Goal: Task Accomplishment & Management: Complete application form

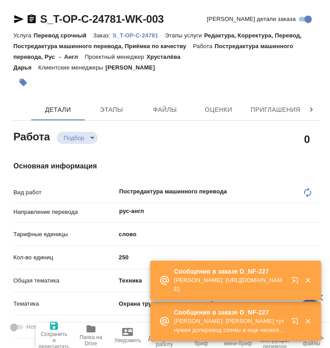
type textarea "x"
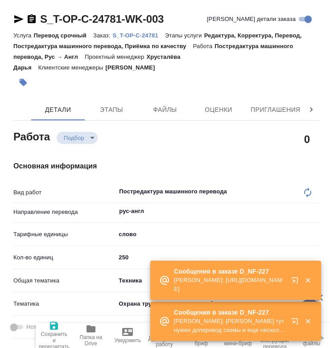
type textarea "x"
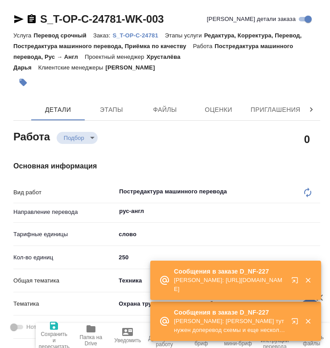
type textarea "x"
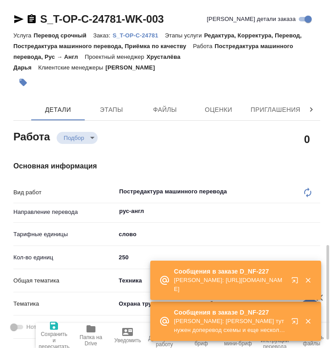
scroll to position [193, 0]
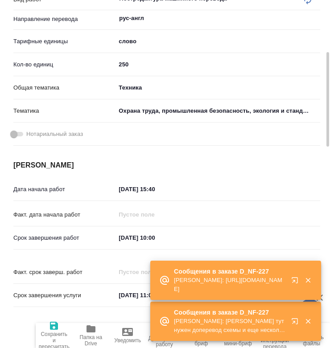
type textarea "x"
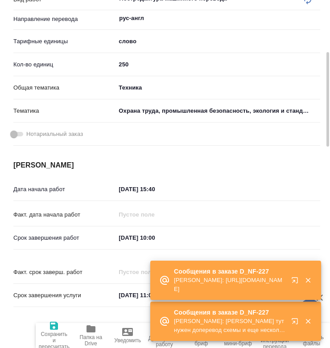
type textarea "x"
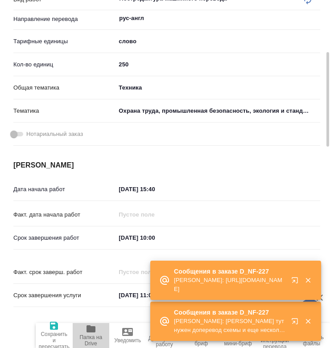
click at [98, 339] on span "Папка на Drive" at bounding box center [91, 340] width 26 height 12
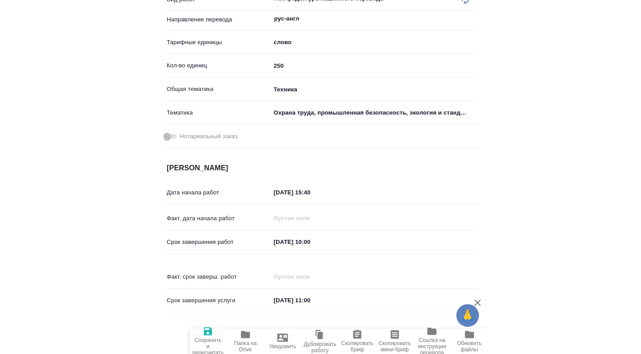
scroll to position [0, 0]
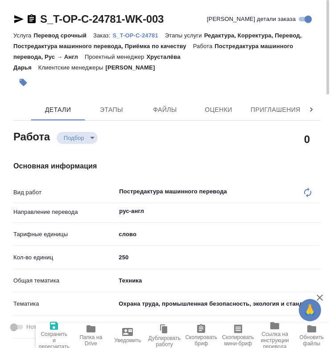
type textarea "x"
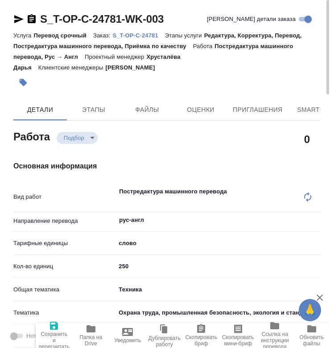
type textarea "x"
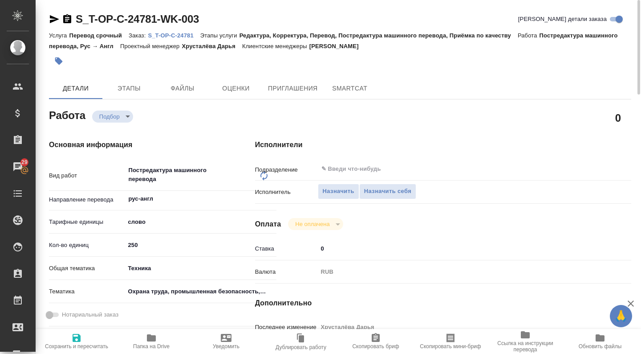
type textarea "x"
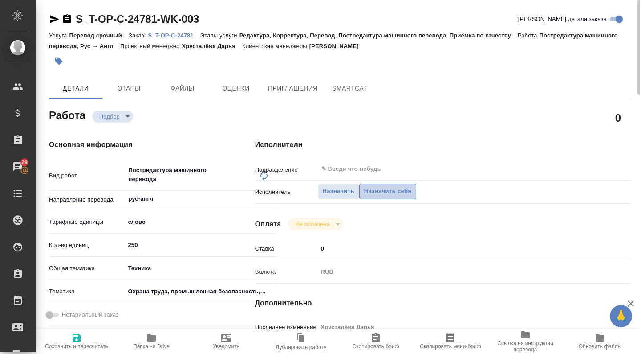
click at [329, 191] on span "Назначить себя" at bounding box center [387, 191] width 47 height 10
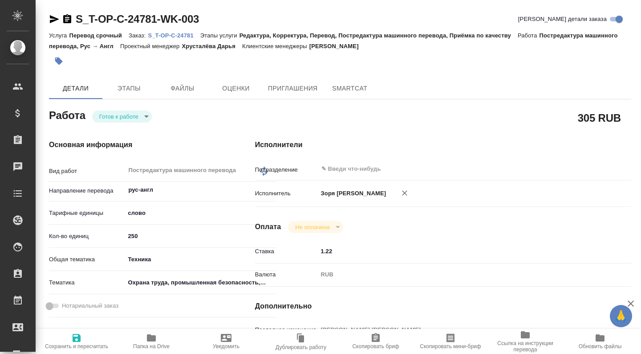
type textarea "x"
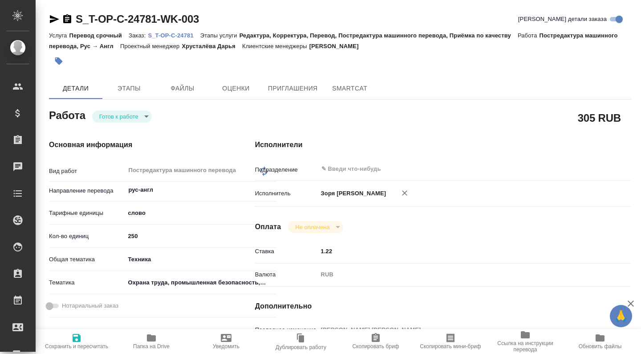
type textarea "x"
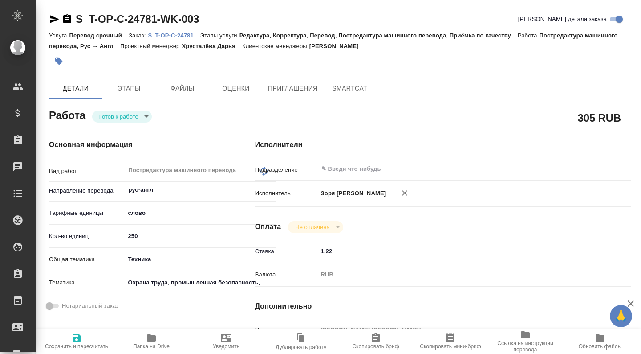
type textarea "x"
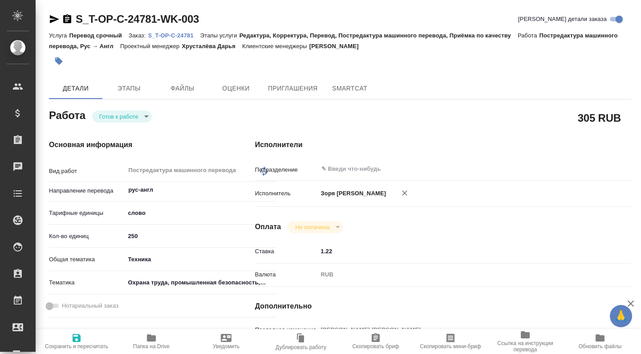
type textarea "x"
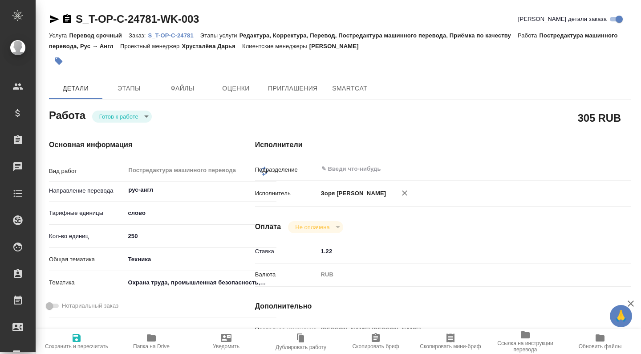
type textarea "x"
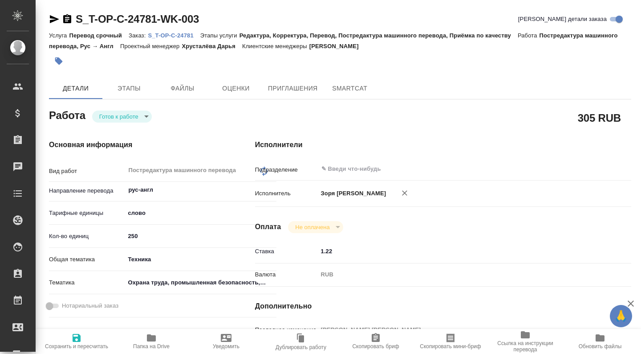
type textarea "x"
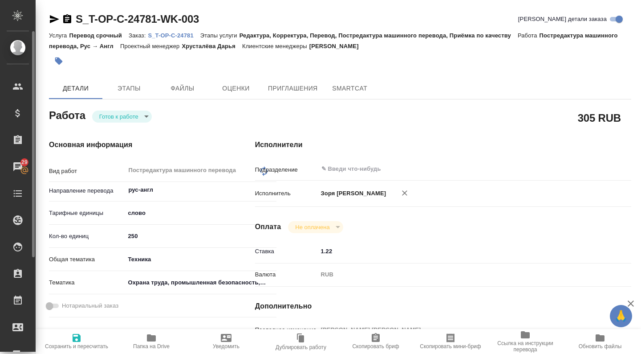
type textarea "x"
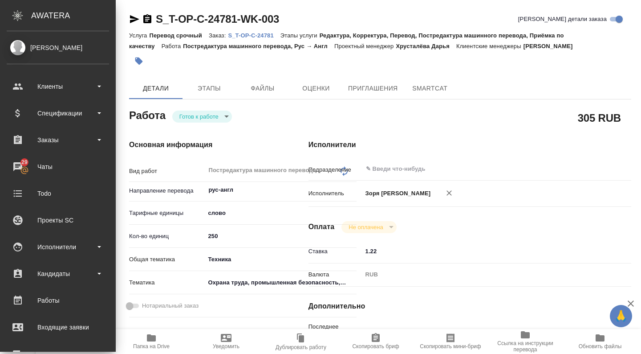
type textarea "x"
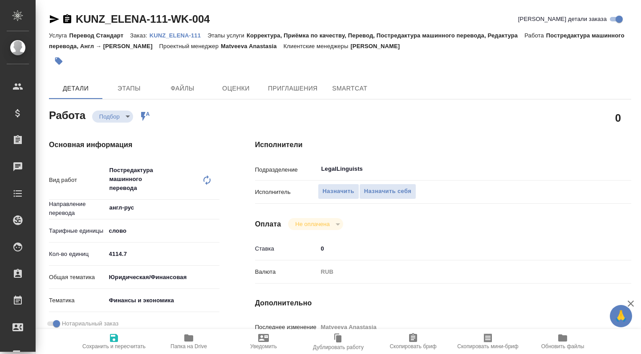
type textarea "x"
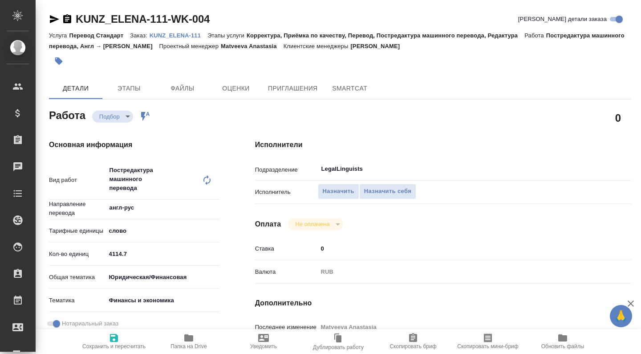
type textarea "x"
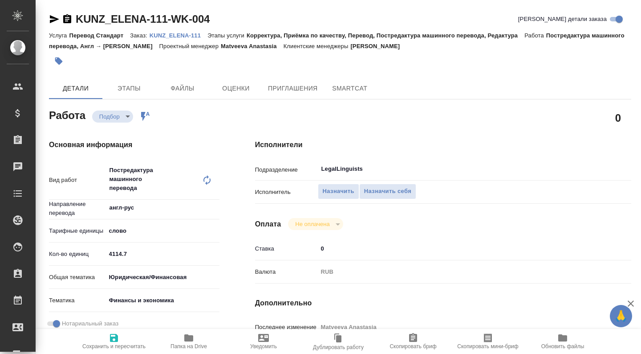
type textarea "x"
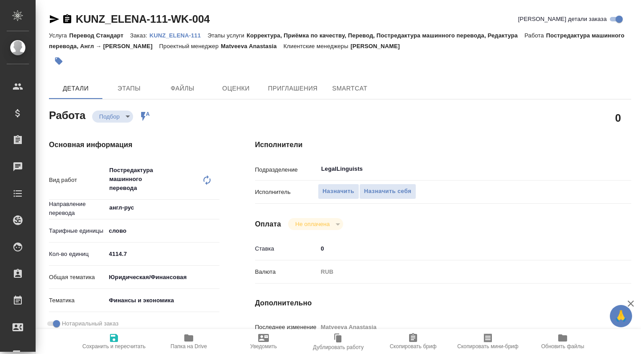
type textarea "x"
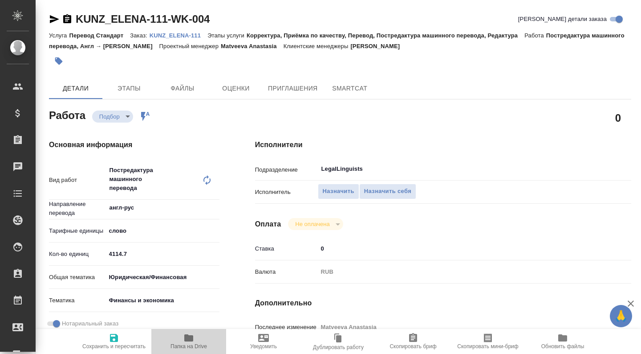
click at [196, 338] on span "Папка на Drive" at bounding box center [189, 340] width 64 height 17
type textarea "x"
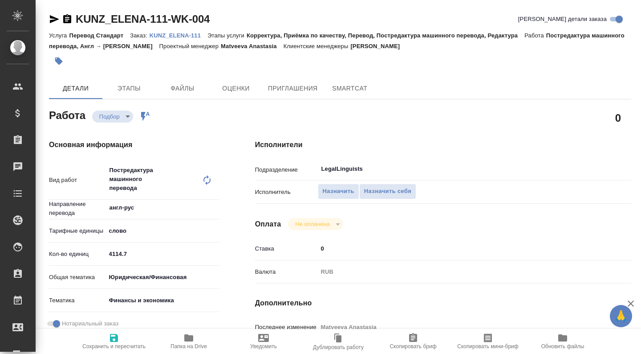
type textarea "x"
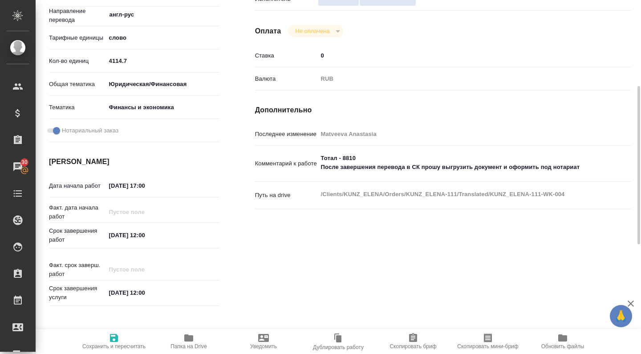
scroll to position [437, 0]
